Goal: Information Seeking & Learning: Learn about a topic

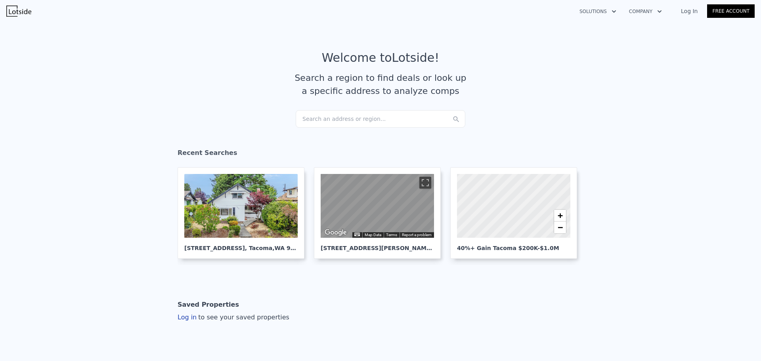
click at [305, 115] on div "Search an address or region..." at bounding box center [381, 118] width 170 height 17
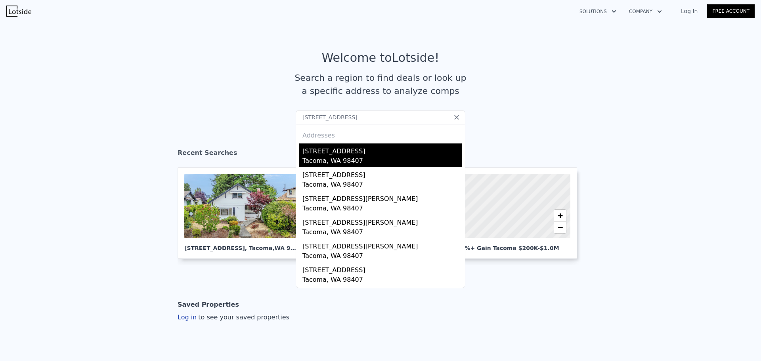
type input "3618 N Orchard St, Tacoma, WA 98407"
click at [342, 158] on div "Tacoma, WA 98407" at bounding box center [381, 161] width 159 height 11
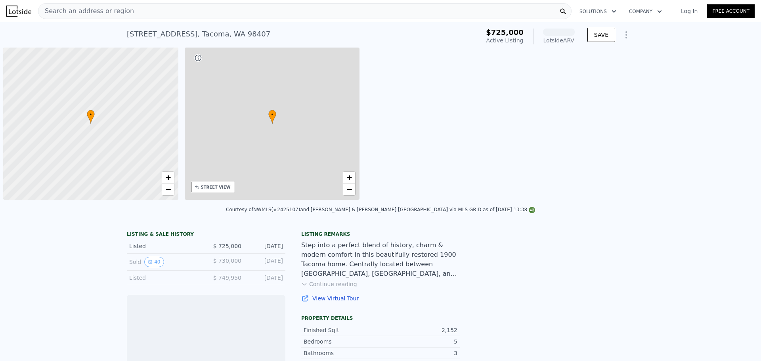
scroll to position [0, 3]
